Goal: Complete application form: Complete application form

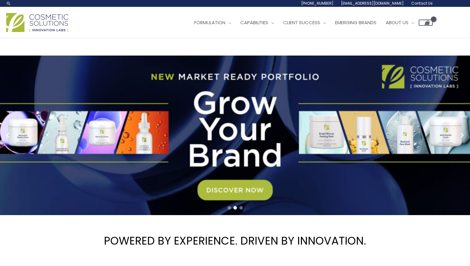
click at [238, 207] on div at bounding box center [235, 208] width 470 height 8
click at [240, 207] on span "Go to slide 3" at bounding box center [240, 207] width 3 height 3
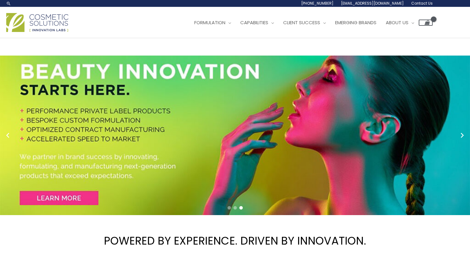
click at [228, 207] on span "Go to slide 1" at bounding box center [228, 207] width 3 height 3
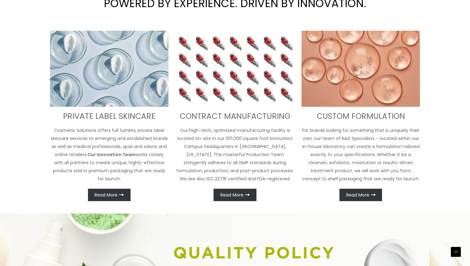
scroll to position [238, 0]
click at [351, 195] on span "Read More" at bounding box center [357, 195] width 23 height 4
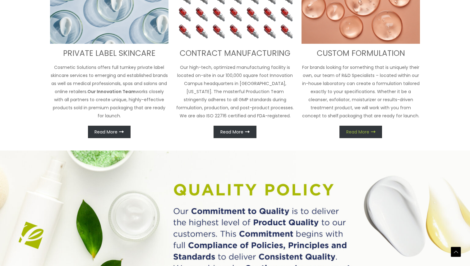
scroll to position [304, 0]
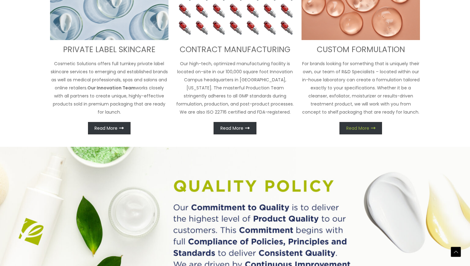
click at [363, 131] on link "Read More" at bounding box center [360, 128] width 43 height 12
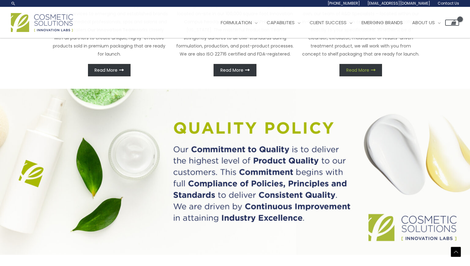
scroll to position [317, 0]
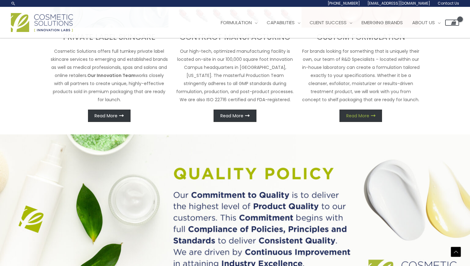
click at [366, 114] on span "Read More" at bounding box center [357, 116] width 23 height 4
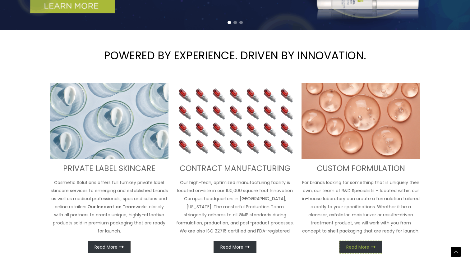
scroll to position [179, 0]
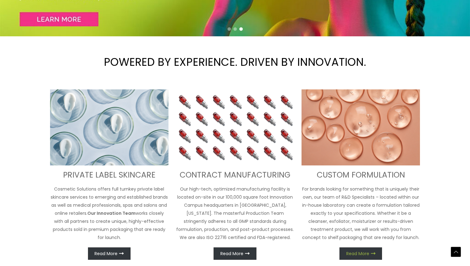
click at [371, 254] on icon at bounding box center [373, 253] width 5 height 5
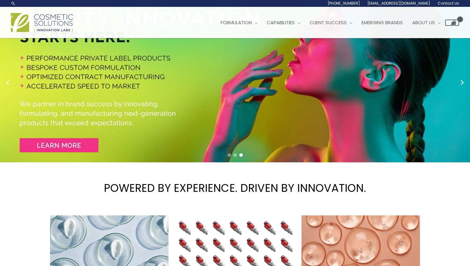
scroll to position [0, 0]
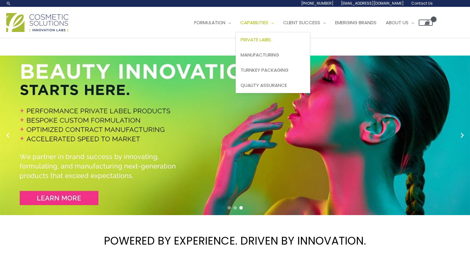
click at [271, 40] on span "Private Label" at bounding box center [255, 39] width 31 height 7
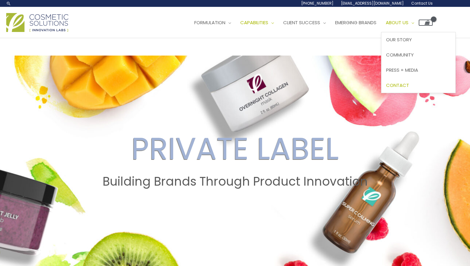
click at [409, 86] on span "Contact" at bounding box center [397, 85] width 23 height 7
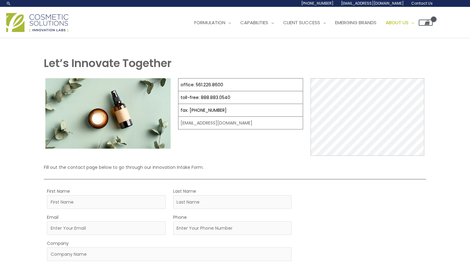
select select
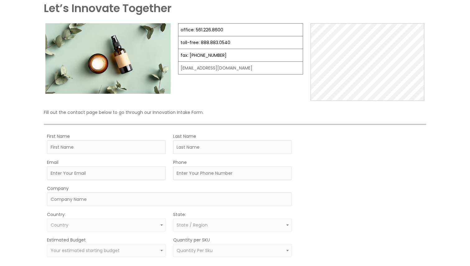
scroll to position [57, 0]
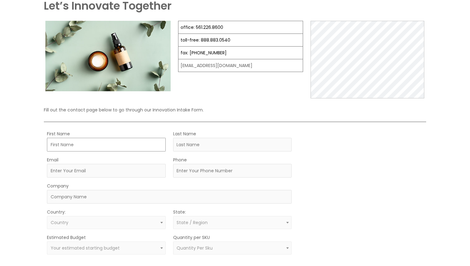
click at [120, 148] on input "First Name" at bounding box center [106, 145] width 119 height 14
type input "Jorden"
click at [192, 146] on input "Last Name" at bounding box center [232, 145] width 119 height 14
type input "T"
click at [104, 175] on input "Email" at bounding box center [106, 171] width 119 height 14
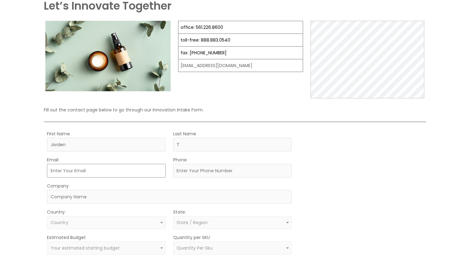
type input "[EMAIL_ADDRESS][DOMAIN_NAME]"
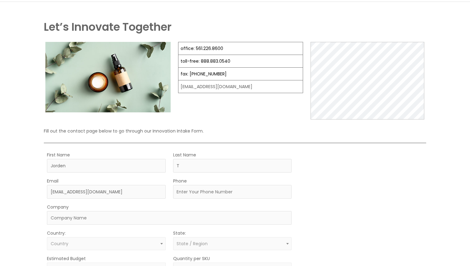
scroll to position [47, 0]
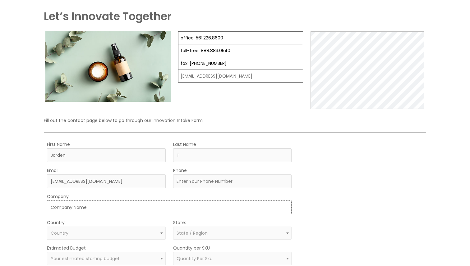
click at [147, 208] on input "Company" at bounding box center [169, 208] width 244 height 14
type input "Obvira"
click at [90, 235] on span "Country" at bounding box center [107, 233] width 112 height 6
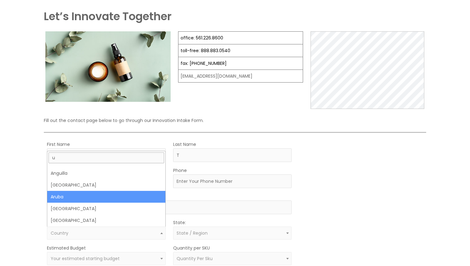
scroll to position [0, 0]
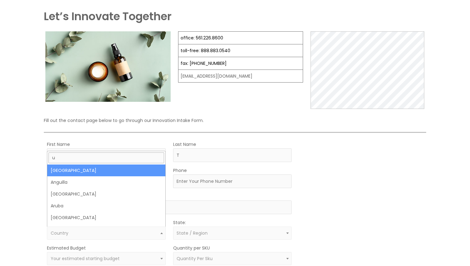
type input "u"
select select "United States"
select select
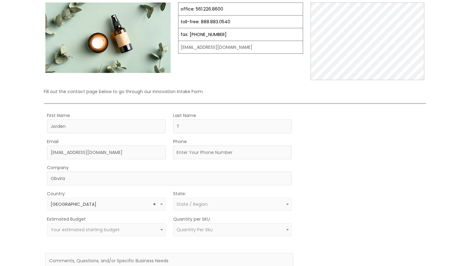
scroll to position [93, 0]
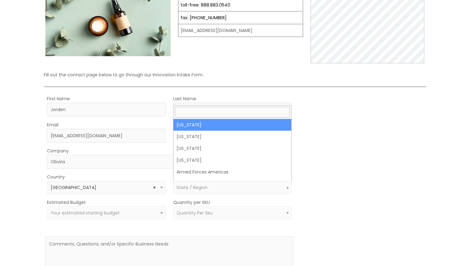
click at [196, 187] on span "State / Region" at bounding box center [191, 187] width 31 height 6
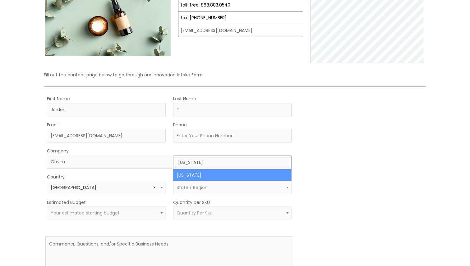
type input "texas"
select select "Texas"
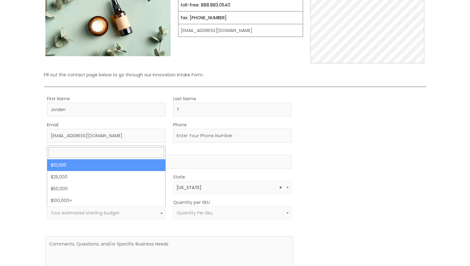
click at [140, 217] on span "Your estimated starting budget" at bounding box center [106, 213] width 119 height 13
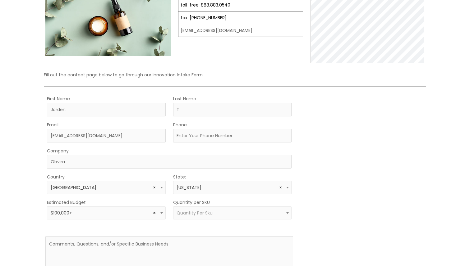
click at [125, 211] on span "× $100,000+" at bounding box center [107, 213] width 112 height 6
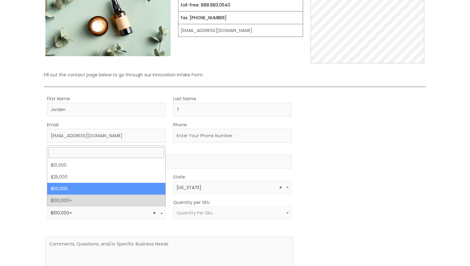
select select "50000"
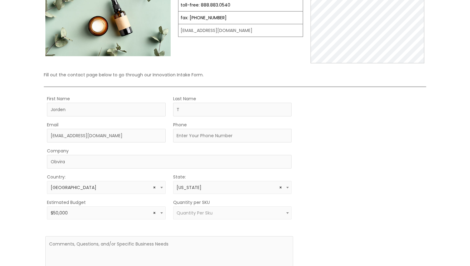
click at [168, 212] on div "Estimated Budget $10,000 $25,000 $50,000 $100,000+ × $50,000 Quantity per SKU 1…" at bounding box center [169, 208] width 248 height 21
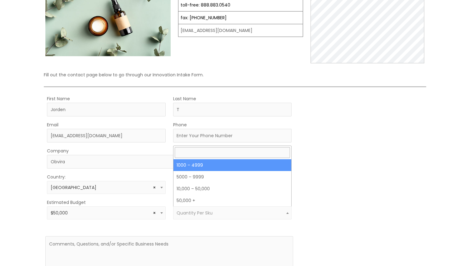
click at [176, 212] on span "Quantity Per Sku" at bounding box center [194, 213] width 36 height 6
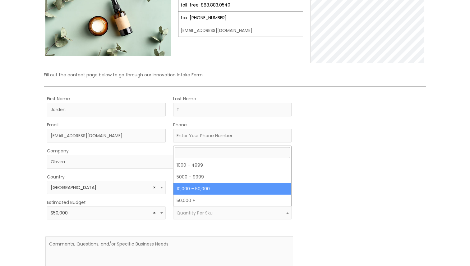
select select "12"
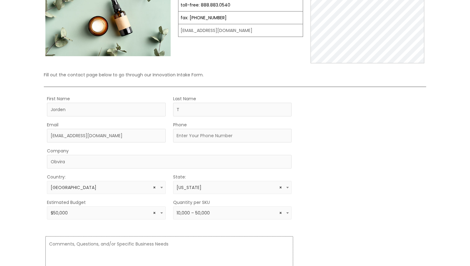
click at [157, 244] on textarea at bounding box center [169, 260] width 248 height 48
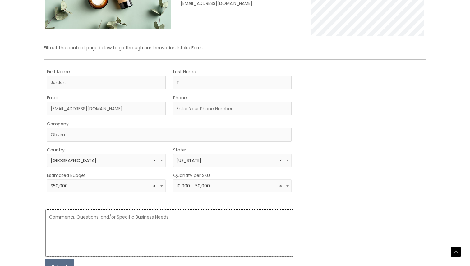
scroll to position [135, 0]
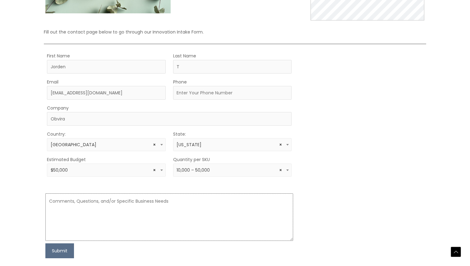
paste textarea "Young Living Essentials"
type textarea "Young Living Essentials"
paste textarea "Lorem, Ip’do s ametcon adipisci-elit seddo eiusmod tem i U.L. etdoloremagna ali…"
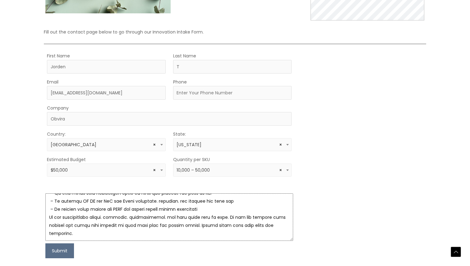
scroll to position [420, 0]
type textarea "Lorem, Ip’do s ametcon adipisci-elit seddo eiusmod tem i U.L. etdoloremagna ali…"
click at [61, 252] on button "Submit" at bounding box center [59, 251] width 29 height 15
type input "9036472889"
click at [60, 254] on button "Submit" at bounding box center [59, 251] width 29 height 15
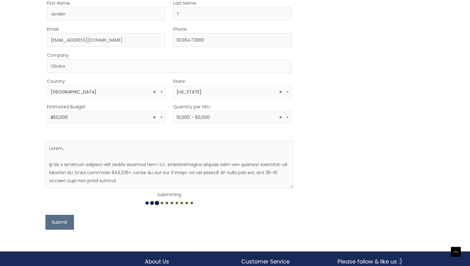
scroll to position [230, 0]
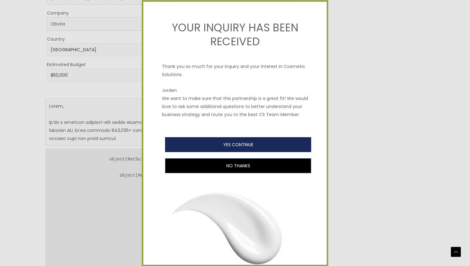
click at [205, 148] on button "YES CONTINUE" at bounding box center [238, 144] width 146 height 15
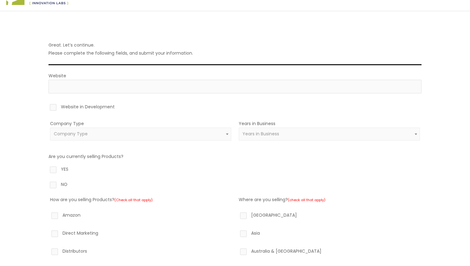
scroll to position [42, 0]
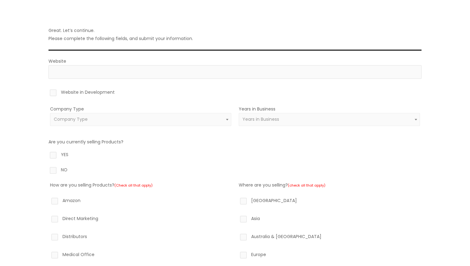
click at [187, 115] on span "Company Type" at bounding box center [140, 119] width 181 height 13
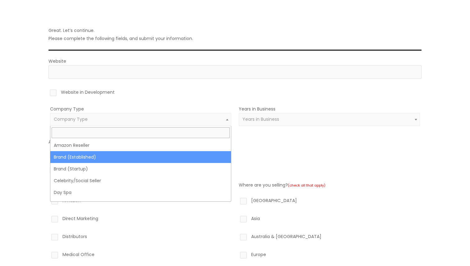
select select "38"
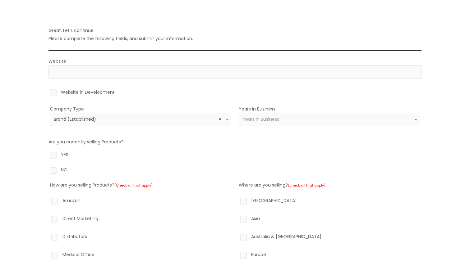
click at [256, 112] on div "Years in Business New Business 1-5 Years 5-10 Years 10-20 Years 20 Years+ Years…" at bounding box center [329, 119] width 181 height 29
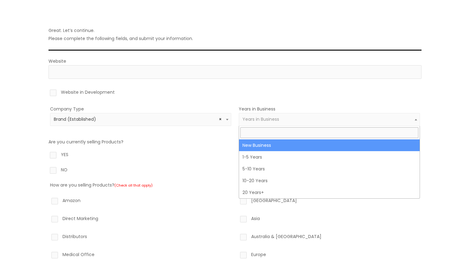
click at [256, 116] on span "Years in Business" at bounding box center [329, 119] width 181 height 13
select select "1"
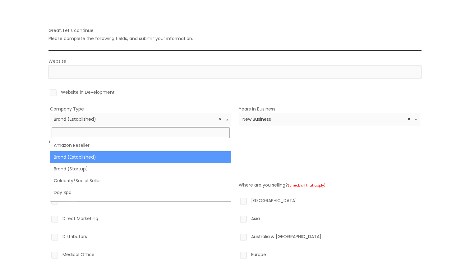
click at [181, 117] on span "× Brand (Established)" at bounding box center [141, 119] width 174 height 6
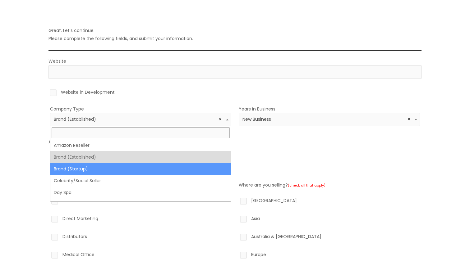
select select "39"
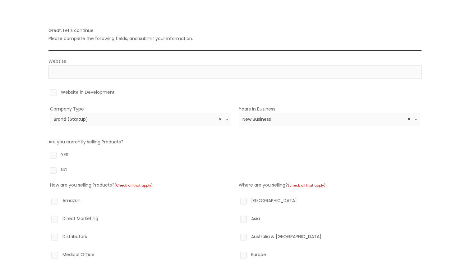
click at [54, 94] on label "Website in Development" at bounding box center [234, 93] width 373 height 11
click at [46, 92] on input "Website in Development" at bounding box center [44, 90] width 4 height 4
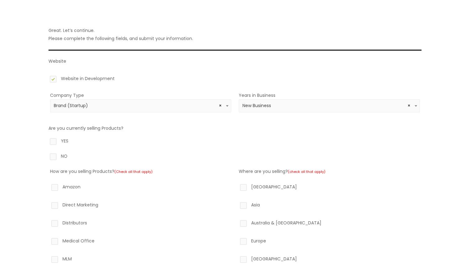
click at [55, 82] on label "Website in Development" at bounding box center [234, 80] width 373 height 11
click at [46, 79] on input "Website in Development" at bounding box center [44, 77] width 4 height 4
checkbox input "false"
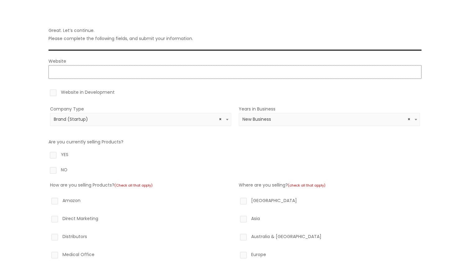
click at [61, 74] on input "Website" at bounding box center [234, 72] width 373 height 14
click at [44, 85] on div "Great. Let’s continue. Please complete the following fields, and submit your in…" at bounding box center [234, 210] width 385 height 427
click at [64, 73] on input "Website" at bounding box center [234, 72] width 373 height 14
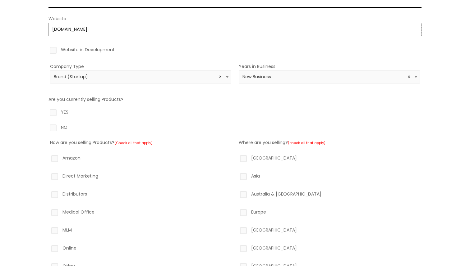
scroll to position [88, 0]
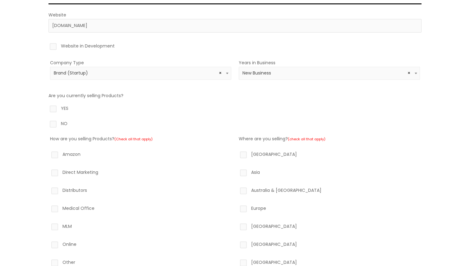
type input "https://obvira.com"
click at [55, 108] on label "YES" at bounding box center [234, 109] width 373 height 11
click at [46, 108] on input "YES" at bounding box center [44, 106] width 4 height 4
radio input "true"
click at [51, 108] on label "YES" at bounding box center [234, 109] width 373 height 11
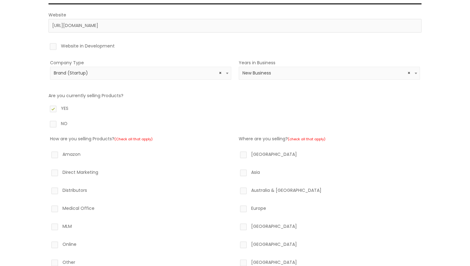
click at [46, 108] on input "YES" at bounding box center [44, 106] width 4 height 4
click at [54, 123] on label "NO" at bounding box center [234, 125] width 373 height 11
click at [46, 123] on input "NO" at bounding box center [44, 122] width 4 height 4
radio input "true"
click at [82, 110] on label "YES" at bounding box center [234, 109] width 373 height 11
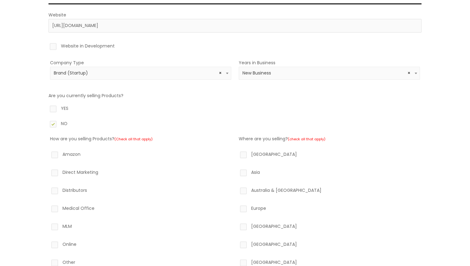
click at [46, 108] on input "YES" at bounding box center [44, 106] width 4 height 4
radio input "true"
click at [55, 123] on label "NO" at bounding box center [234, 125] width 373 height 11
click at [46, 123] on input "NO" at bounding box center [44, 122] width 4 height 4
radio input "true"
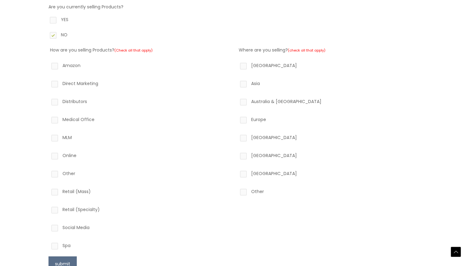
scroll to position [181, 0]
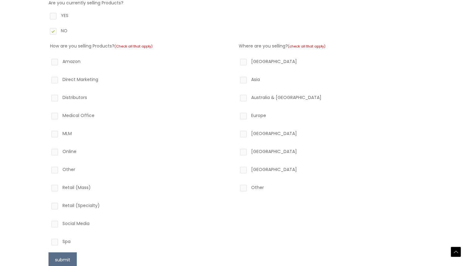
click at [63, 80] on label "Direct Marketing" at bounding box center [140, 80] width 181 height 11
click at [48, 80] on input "Direct Marketing" at bounding box center [46, 77] width 4 height 4
checkbox input "true"
click at [79, 225] on label "Social Media" at bounding box center [140, 225] width 181 height 11
click at [48, 224] on input "Social Media" at bounding box center [46, 222] width 4 height 4
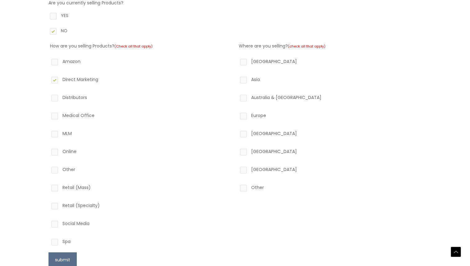
checkbox input "true"
click at [62, 77] on label "Direct Marketing" at bounding box center [140, 80] width 181 height 11
click at [48, 77] on input "Direct Marketing" at bounding box center [46, 77] width 4 height 4
checkbox input "false"
click at [63, 151] on label "Online" at bounding box center [140, 153] width 181 height 11
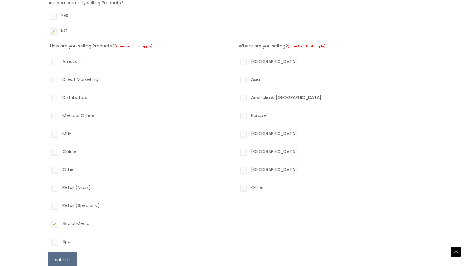
click at [48, 151] on input "Online" at bounding box center [46, 150] width 4 height 4
checkbox input "true"
click at [245, 59] on label "North America" at bounding box center [329, 62] width 181 height 11
click at [236, 59] on input "North America" at bounding box center [234, 59] width 4 height 4
checkbox input "true"
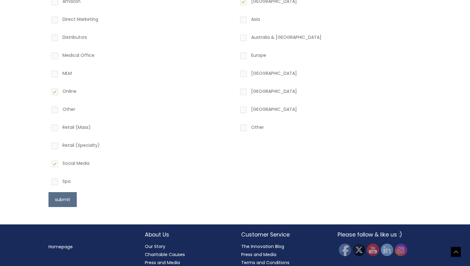
scroll to position [256, 0]
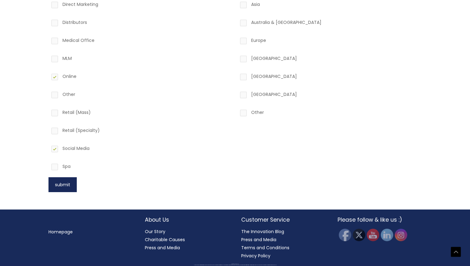
click at [71, 185] on button "submit" at bounding box center [62, 184] width 28 height 15
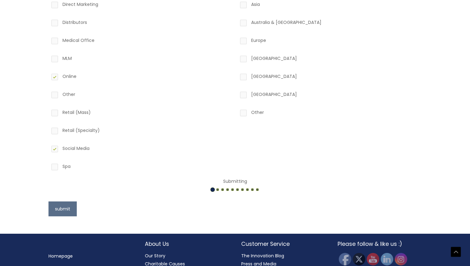
click at [58, 150] on label "Social Media" at bounding box center [140, 149] width 181 height 11
click at [48, 148] on input "Social Media" at bounding box center [46, 146] width 4 height 4
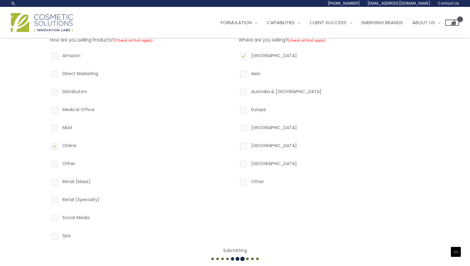
scroll to position [177, 0]
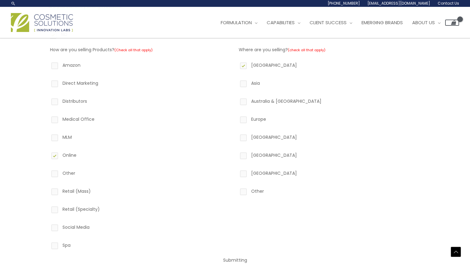
click at [57, 226] on label "Social Media" at bounding box center [140, 228] width 181 height 11
click at [48, 226] on input "Social Media" at bounding box center [46, 225] width 4 height 4
checkbox input "true"
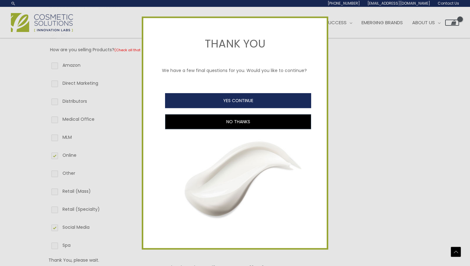
click at [238, 96] on button "YES CONTINUE" at bounding box center [238, 100] width 146 height 15
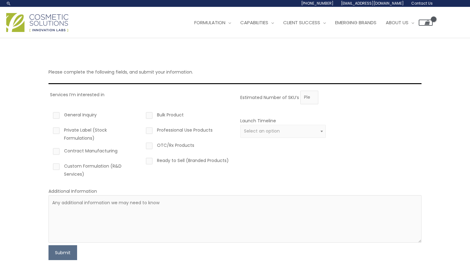
click at [153, 159] on label "Ready to Sell (Branded Products)" at bounding box center [186, 162] width 85 height 11
click at [142, 159] on input "Ready to Sell (Branded Products)" at bounding box center [140, 159] width 4 height 4
checkbox input "true"
click at [62, 166] on label "Custom Formulation (R&D Services)" at bounding box center [94, 170] width 85 height 16
click at [49, 166] on input "Custom Formulation (R&D Services)" at bounding box center [47, 164] width 4 height 4
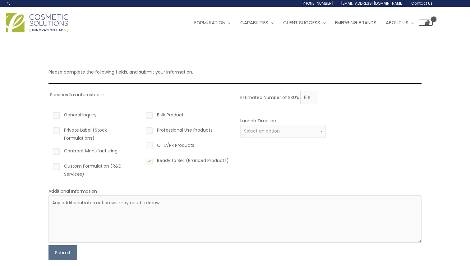
checkbox input "true"
click at [261, 128] on span "Select an option" at bounding box center [262, 131] width 36 height 6
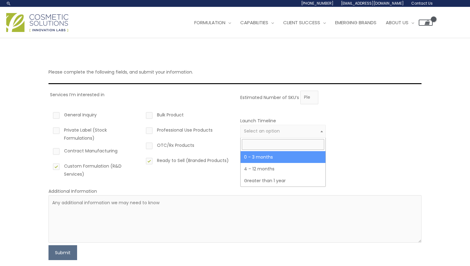
select select "2"
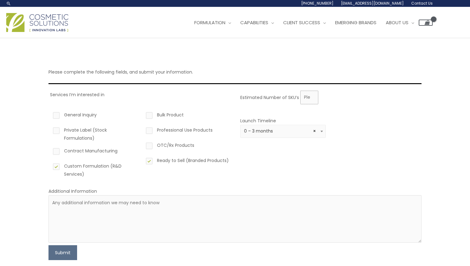
click at [306, 101] on input "Estimated Number of SKU’s" at bounding box center [309, 98] width 18 height 14
type input "1"
click at [257, 110] on div "Estimated Number of SKU’s 1 Launch Timeline 0 – 3 months 4 – 12 months Greater …" at bounding box center [329, 137] width 181 height 92
click at [134, 205] on textarea at bounding box center [234, 219] width 373 height 48
paste textarea "Lorem, Ip’do s ametcon adipisci-elit seddo eiusmod tem i U.L. etdoloremagna ali…"
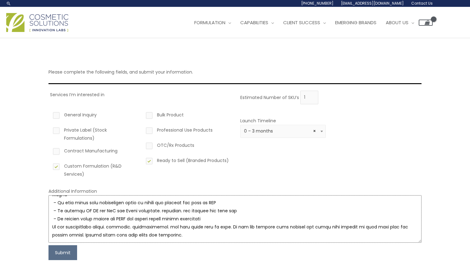
scroll to position [404, 0]
type textarea "Lorem, Ip’do s ametcon adipisci-elit seddo eiusmod tem i U.L. etdoloremagna ali…"
click at [150, 176] on div "Bulk Product Professional Use Products OTC/Rx Products Ready to Sell (Branded P…" at bounding box center [186, 144] width 85 height 77
click at [57, 167] on label "Custom Formulation (R&D Services)" at bounding box center [94, 170] width 85 height 16
click at [49, 166] on input "Custom Formulation (R&D Services)" at bounding box center [47, 164] width 4 height 4
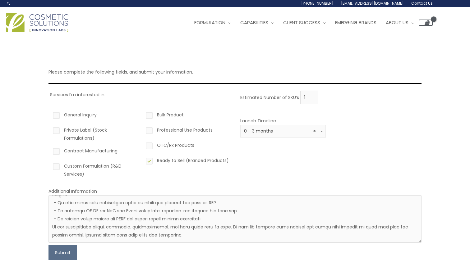
click at [57, 167] on label "Custom Formulation (R&D Services)" at bounding box center [94, 170] width 85 height 16
click at [49, 166] on input "Custom Formulation (R&D Services)" at bounding box center [47, 164] width 4 height 4
checkbox input "true"
click at [157, 161] on label "Ready to Sell (Branded Products)" at bounding box center [186, 162] width 85 height 11
click at [142, 161] on input "Ready to Sell (Branded Products)" at bounding box center [140, 159] width 4 height 4
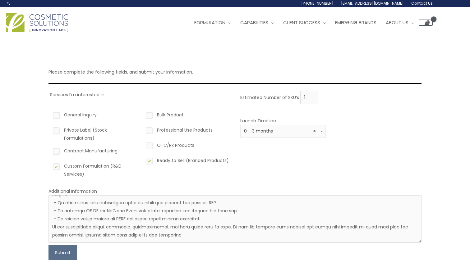
checkbox input "false"
click at [66, 149] on label "Contract Manufacturing" at bounding box center [94, 152] width 85 height 11
click at [49, 149] on input "Contract Manufacturing" at bounding box center [47, 149] width 4 height 4
checkbox input "true"
click at [69, 250] on button "Submit" at bounding box center [62, 252] width 29 height 15
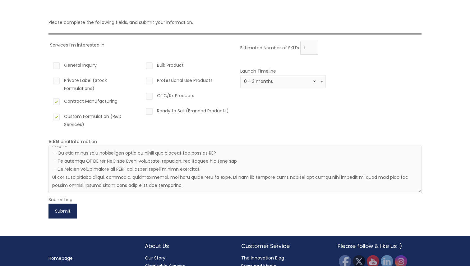
scroll to position [50, 0]
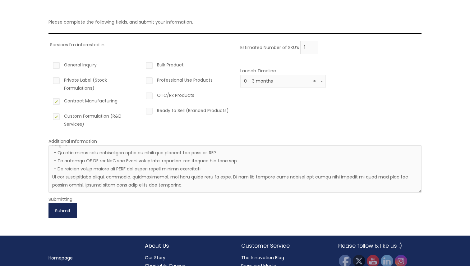
click at [62, 207] on button "Submit" at bounding box center [62, 210] width 29 height 15
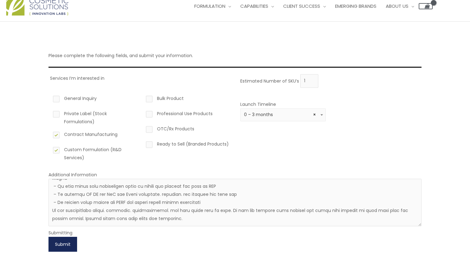
scroll to position [0, 0]
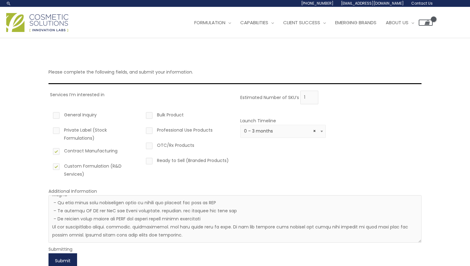
click at [66, 264] on button "Submit" at bounding box center [62, 260] width 29 height 15
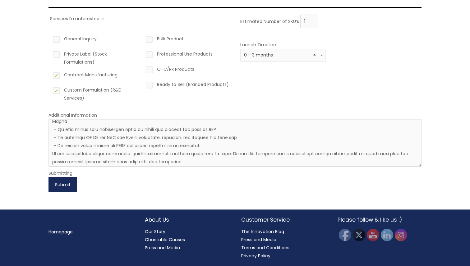
scroll to position [404, 0]
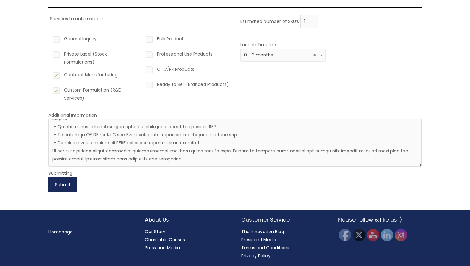
click at [68, 188] on button "Submit" at bounding box center [62, 184] width 29 height 15
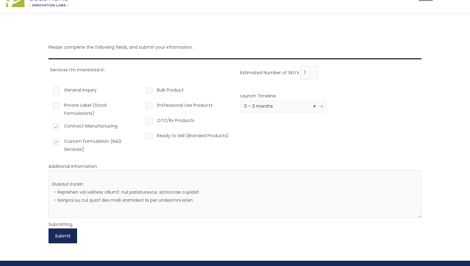
scroll to position [0, 0]
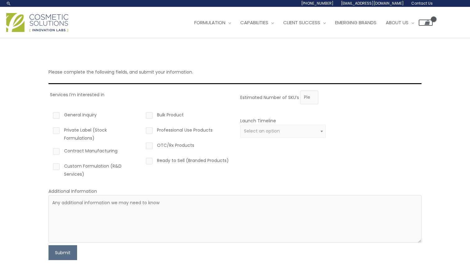
click at [299, 98] on div "Estimated Number of SKU’s" at bounding box center [329, 98] width 178 height 14
click at [301, 98] on input "Estimated Number of SKU’s" at bounding box center [309, 98] width 18 height 14
type input "1"
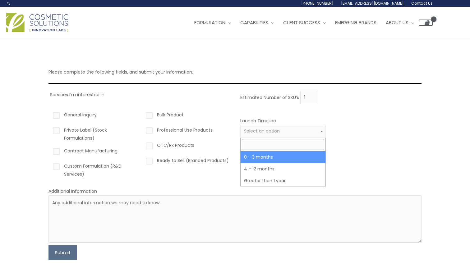
click at [279, 128] on span "Select an option" at bounding box center [283, 131] width 78 height 6
select select "2"
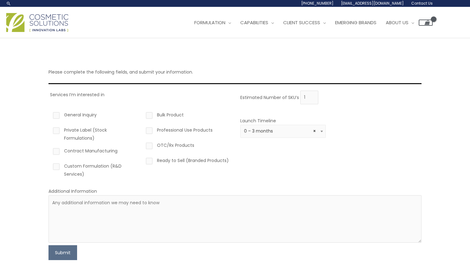
click at [58, 149] on label "Contract Manufacturing" at bounding box center [94, 152] width 85 height 11
click at [49, 149] on input "Contract Manufacturing" at bounding box center [47, 149] width 4 height 4
checkbox input "true"
click at [64, 131] on label "Private Label (Stock Formulations)" at bounding box center [94, 134] width 85 height 16
click at [49, 130] on input "Private Label (Stock Formulations)" at bounding box center [47, 128] width 4 height 4
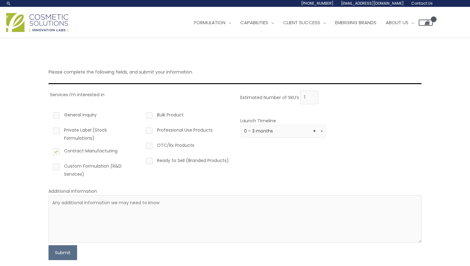
checkbox input "true"
click at [94, 209] on textarea at bounding box center [234, 219] width 373 height 48
paste textarea "Lorem, Ip’do s ametcon adipisci-elit seddo eiusmod tem i U.L. etdoloremagna ali…"
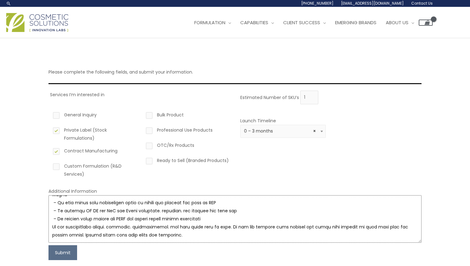
scroll to position [404, 0]
type textarea "Lorem, Ip’do s ametcon adipisci-elit seddo eiusmod tem i U.L. etdoloremagna ali…"
click at [63, 260] on button "Submit" at bounding box center [62, 252] width 29 height 15
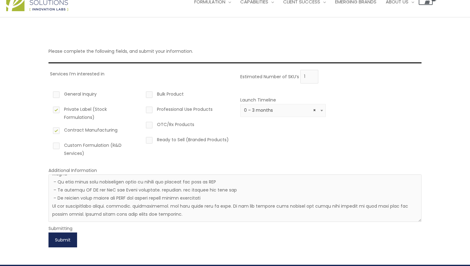
scroll to position [26, 0]
